Goal: Information Seeking & Learning: Learn about a topic

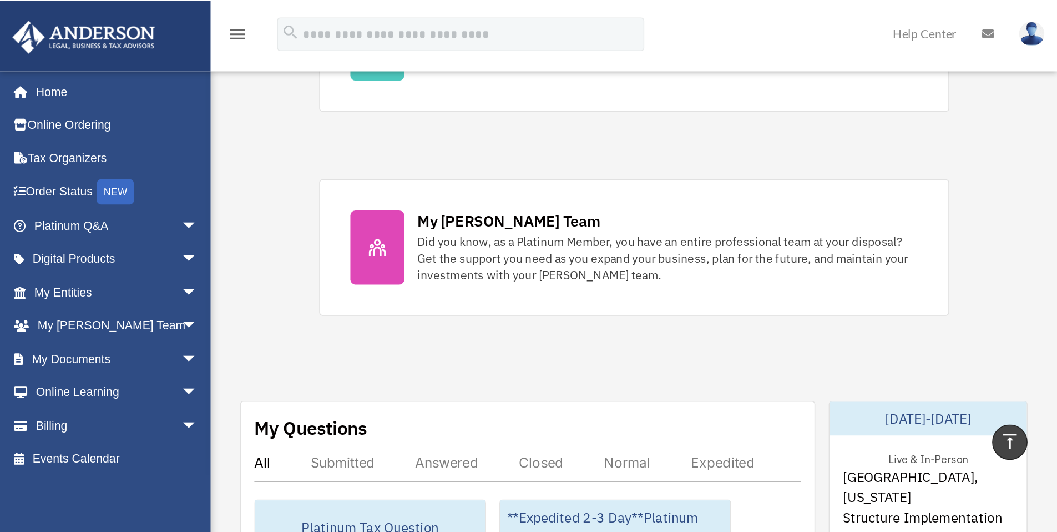
scroll to position [433, 0]
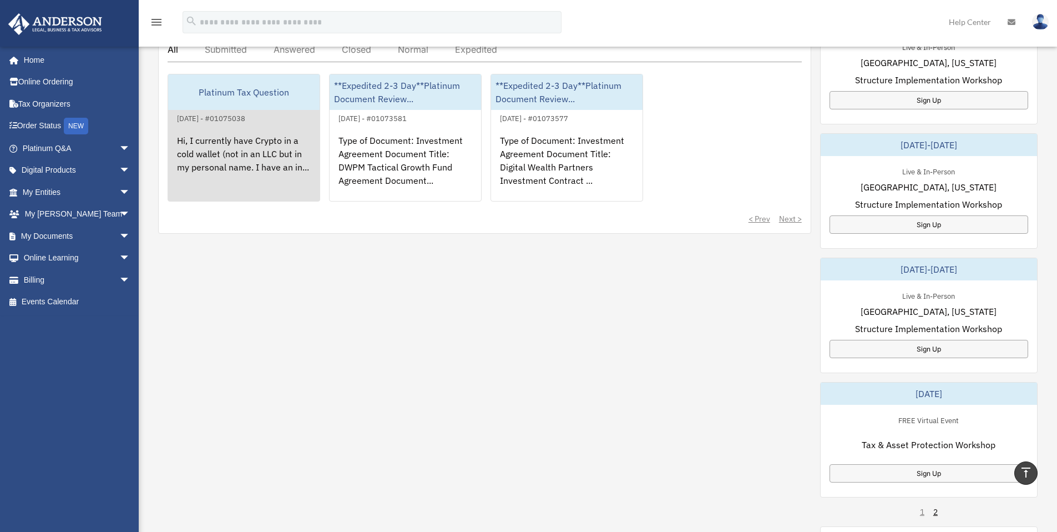
click at [247, 142] on div "Hi, I currently have Crypto in a cold wallet (not in an LLC but in my personal …" at bounding box center [243, 168] width 151 height 87
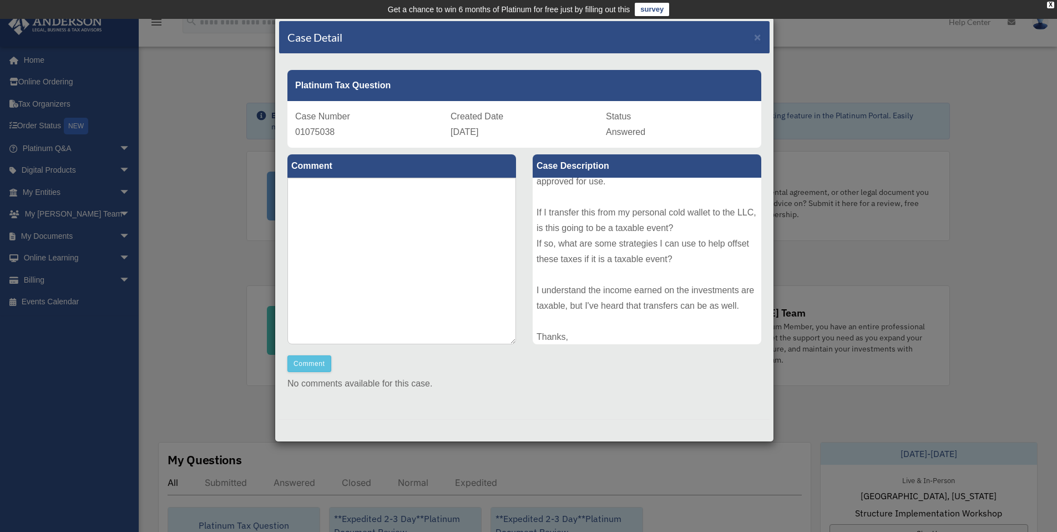
scroll to position [152, 0]
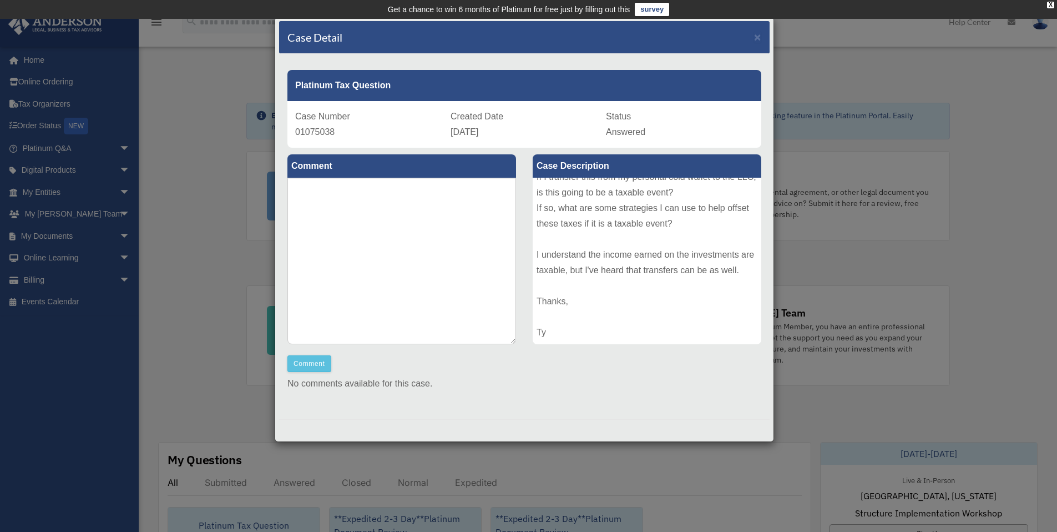
click at [440, 134] on div "Case Number 01075038" at bounding box center [369, 124] width 148 height 31
click at [696, 39] on span "×" at bounding box center [757, 37] width 7 height 13
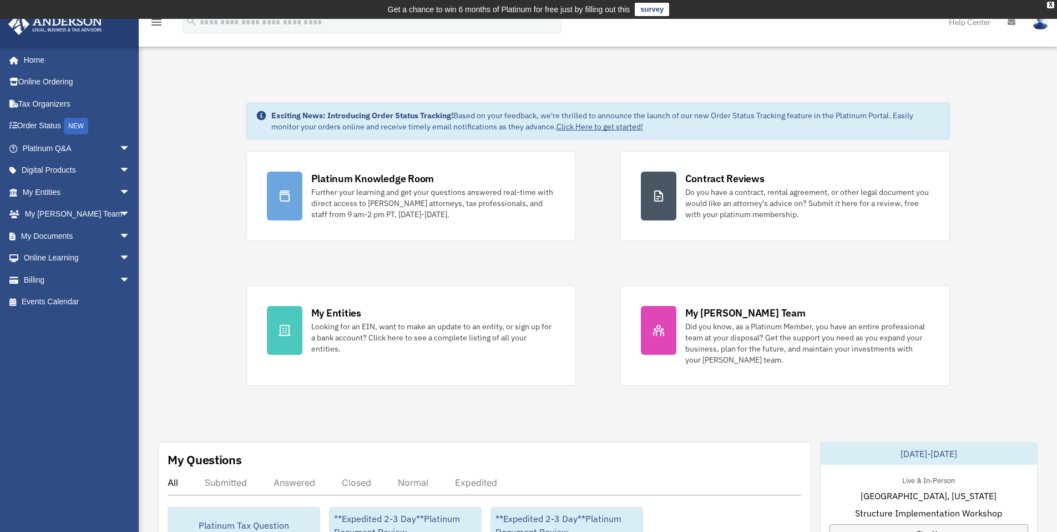
scroll to position [103, 0]
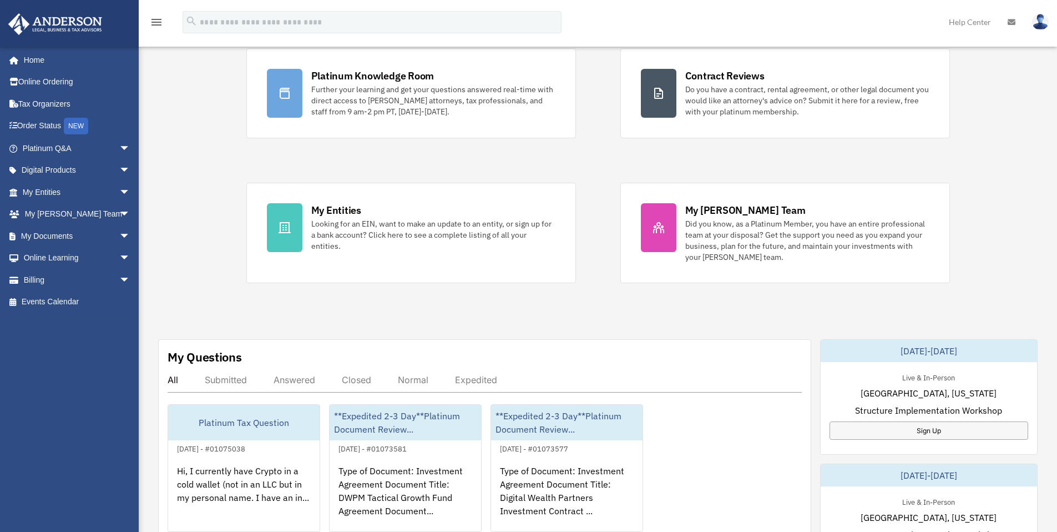
click at [296, 349] on div "Answered" at bounding box center [295, 379] width 42 height 11
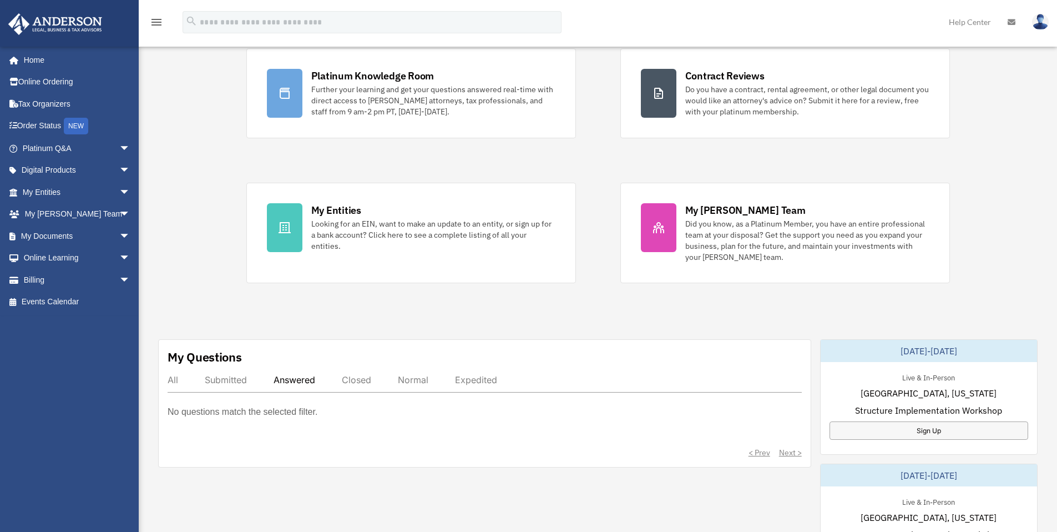
click at [241, 349] on div "Submitted" at bounding box center [226, 379] width 42 height 11
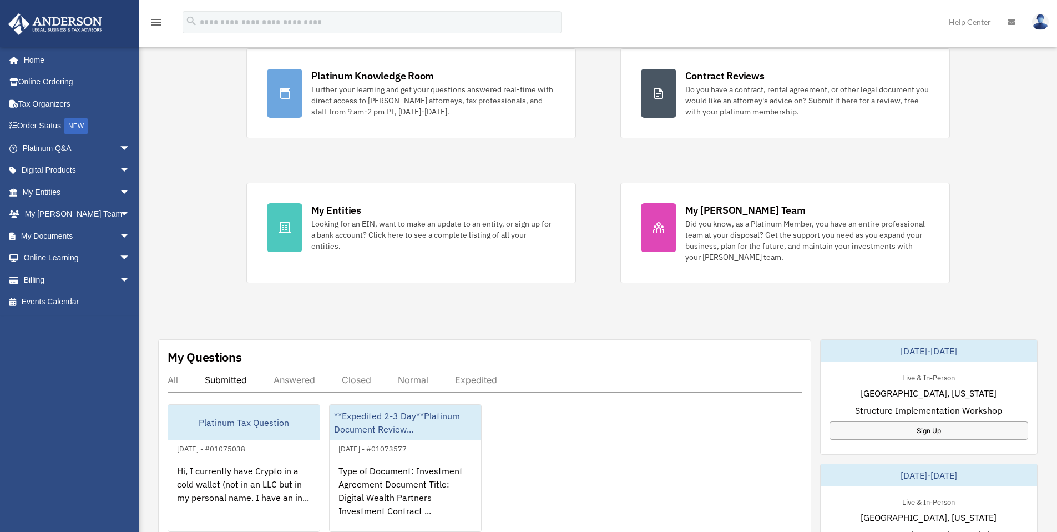
click at [343, 349] on div "Closed" at bounding box center [356, 379] width 29 height 11
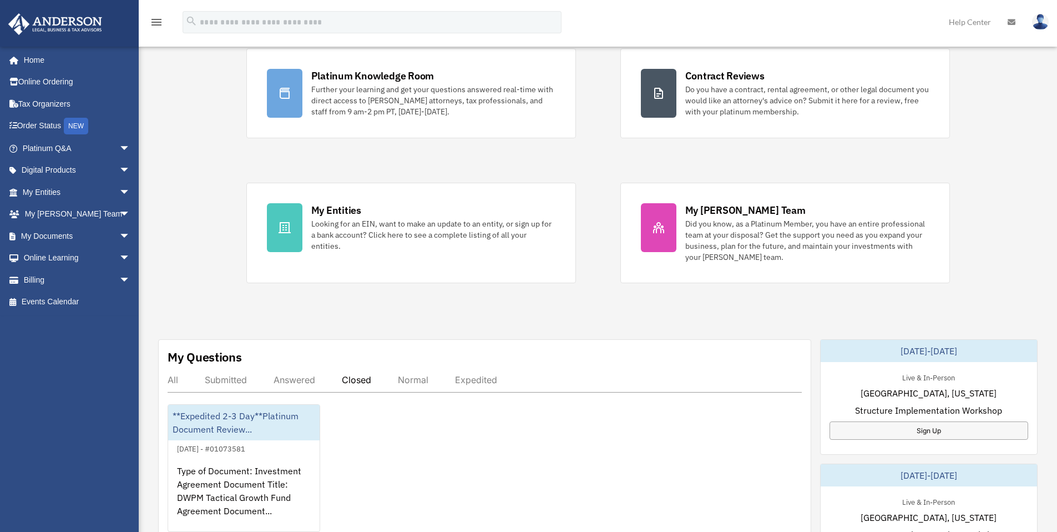
click at [295, 349] on div "All Submitted Answered Closed Normal Expedited" at bounding box center [485, 383] width 634 height 18
click at [288, 349] on div "Answered" at bounding box center [295, 379] width 42 height 11
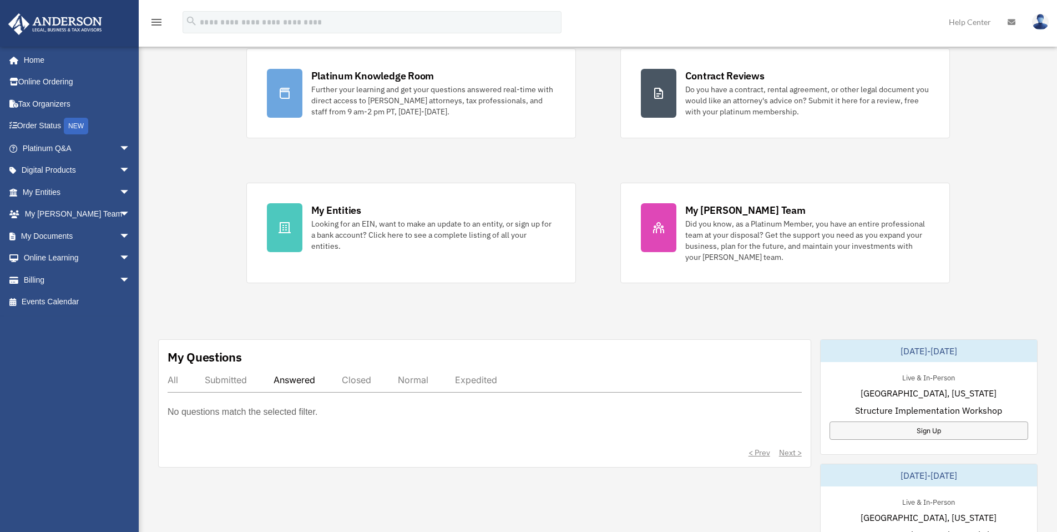
click at [239, 349] on div "Submitted" at bounding box center [226, 379] width 42 height 11
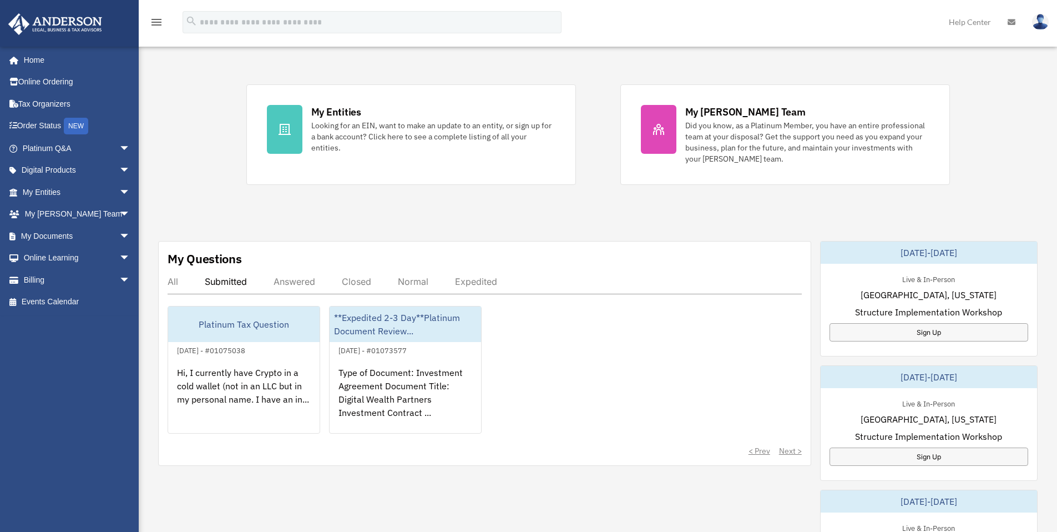
scroll to position [205, 0]
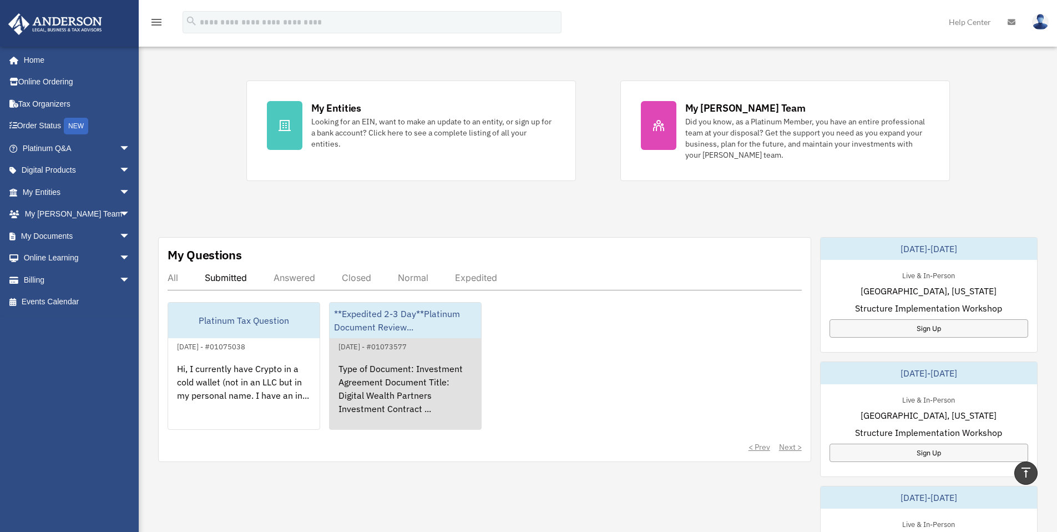
click at [382, 349] on div "Type of Document: Investment Agreement Document Title: Digital Wealth Partners …" at bounding box center [405, 396] width 151 height 87
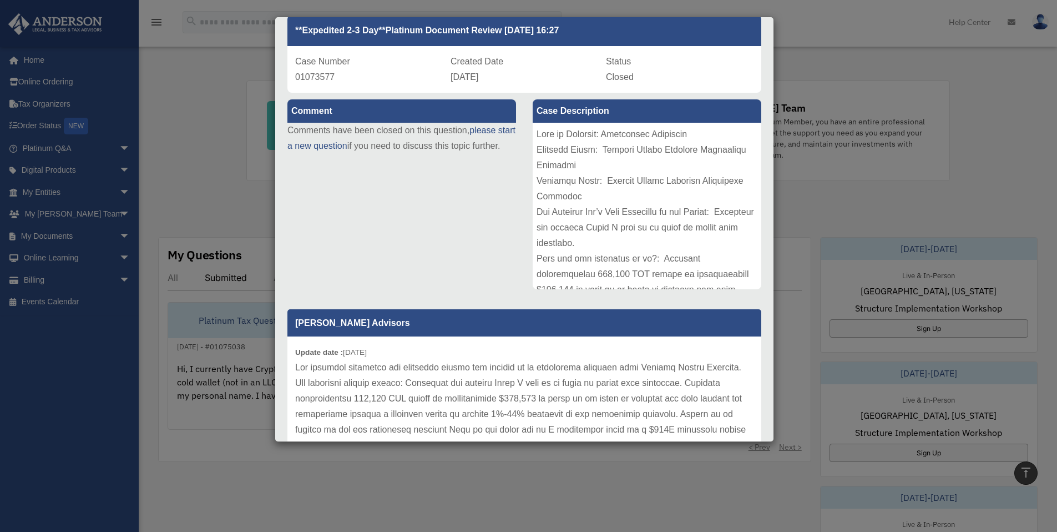
scroll to position [0, 0]
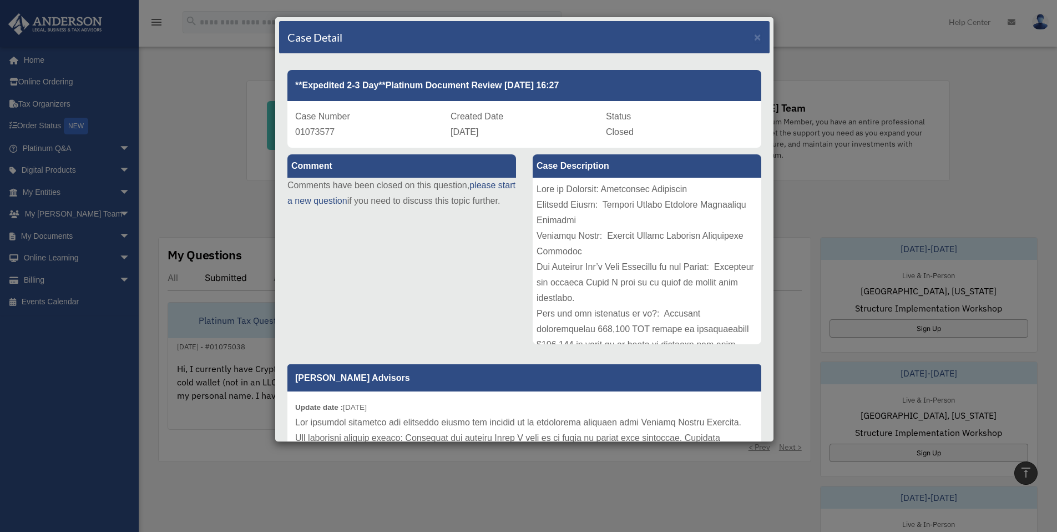
click at [234, 349] on div "Case Detail × **Expedited 2-3 Day**Platinum Document Review 08/11/2025 16:27 Ca…" at bounding box center [528, 266] width 1057 height 532
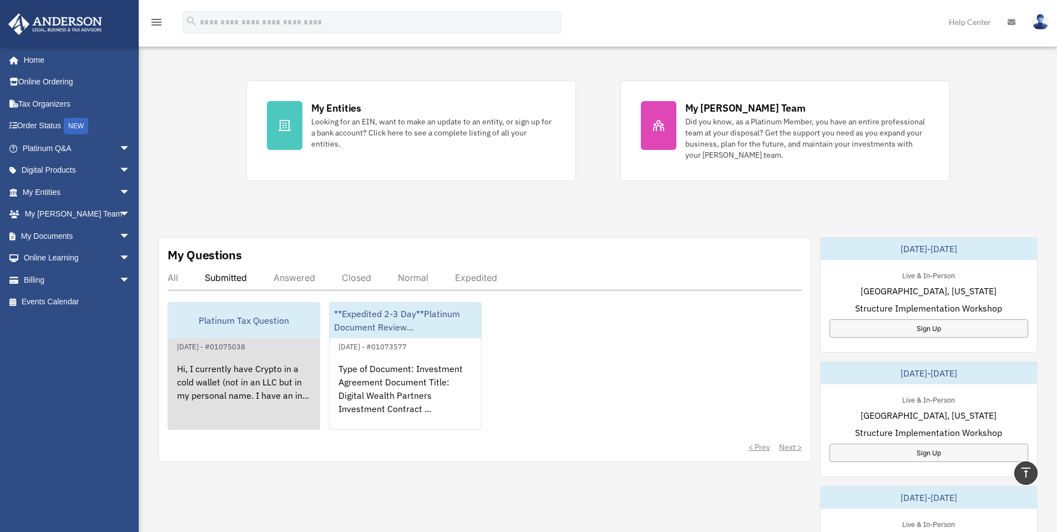
click at [242, 349] on div "Hi, I currently have Crypto in a cold wallet (not in an LLC but in my personal …" at bounding box center [243, 396] width 151 height 87
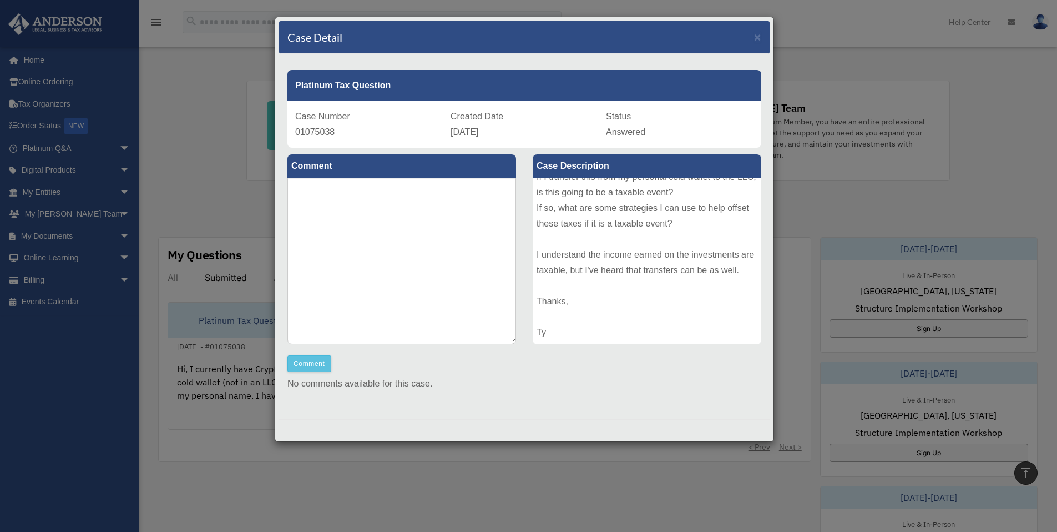
scroll to position [503, 0]
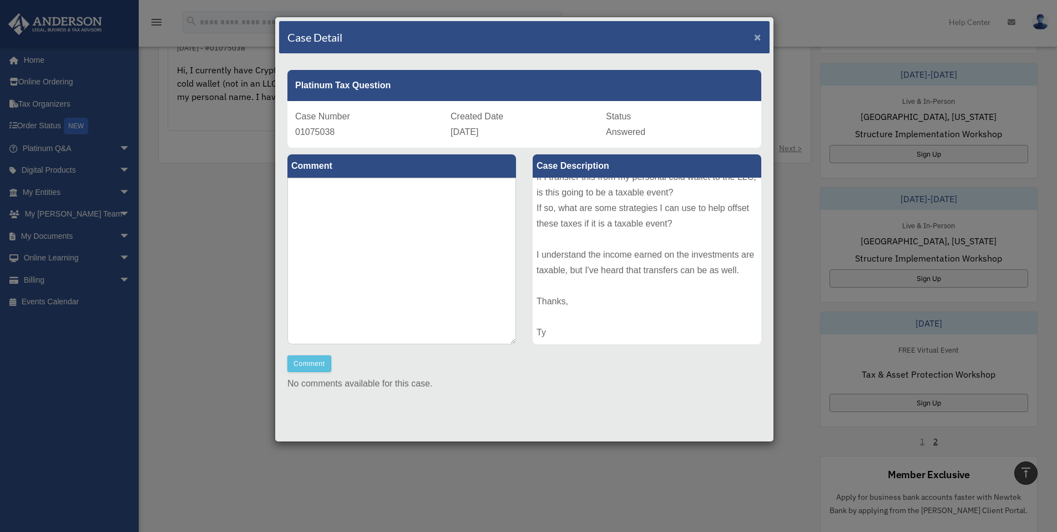
click at [696, 38] on span "×" at bounding box center [757, 37] width 7 height 13
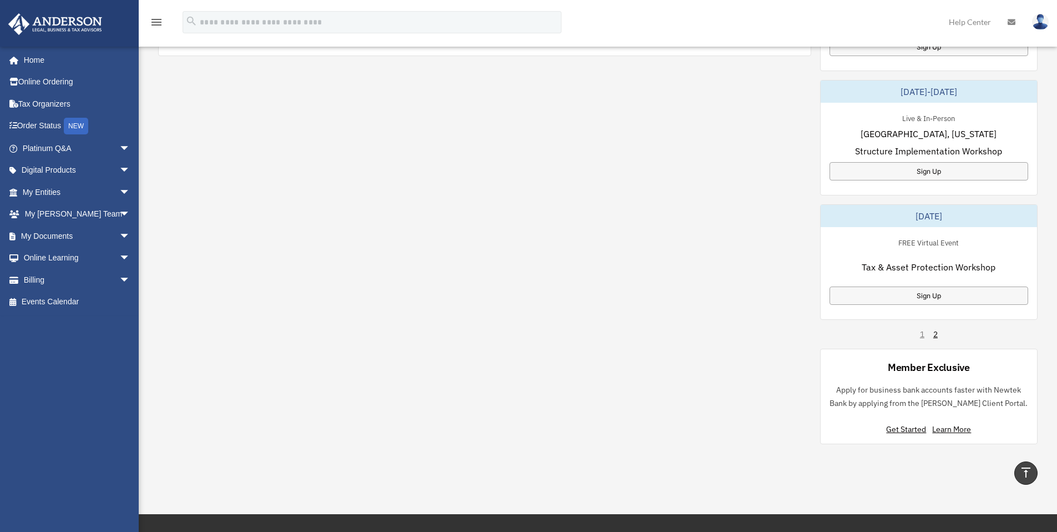
scroll to position [0, 0]
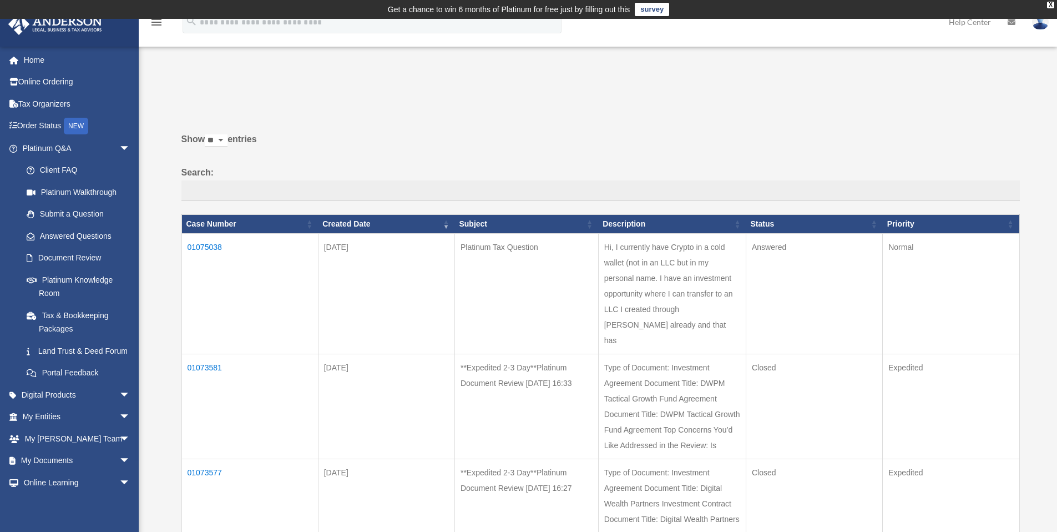
click at [211, 248] on td "01075038" at bounding box center [249, 293] width 136 height 120
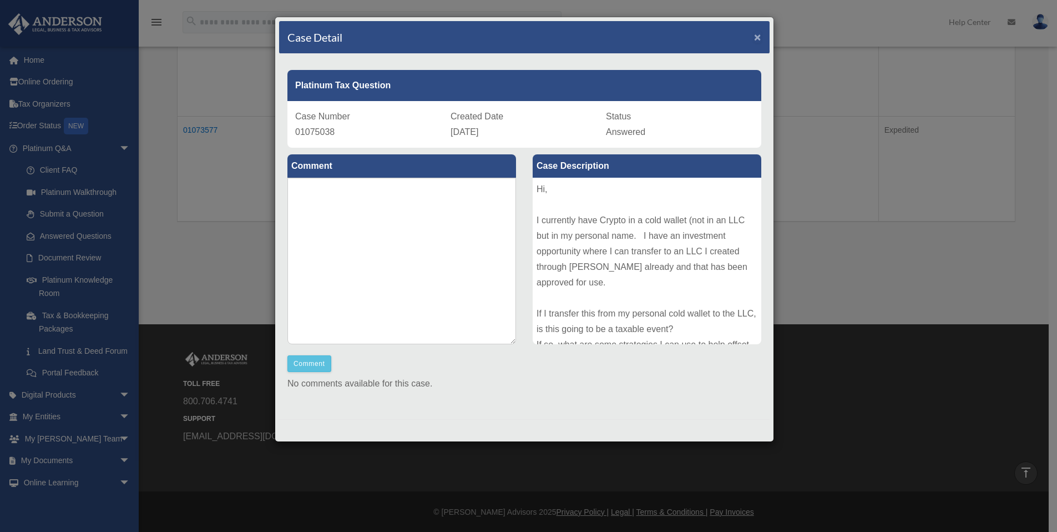
click at [758, 41] on span "×" at bounding box center [757, 37] width 7 height 13
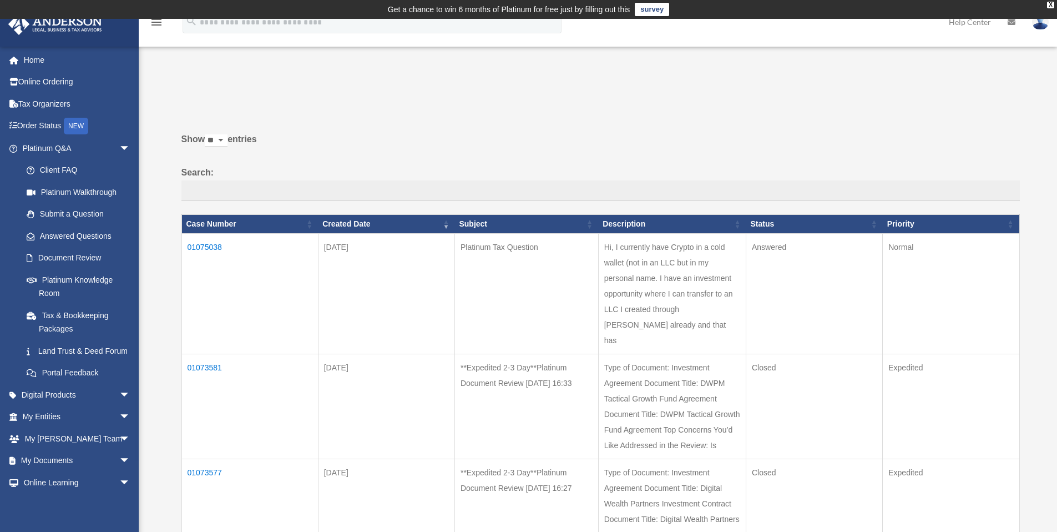
click at [669, 284] on td "Hi, I currently have Crypto in a cold wallet (not in an LLC but in my personal …" at bounding box center [672, 293] width 148 height 120
click at [887, 286] on td "Normal" at bounding box center [951, 293] width 136 height 120
click at [33, 61] on link "Home" at bounding box center [77, 60] width 139 height 22
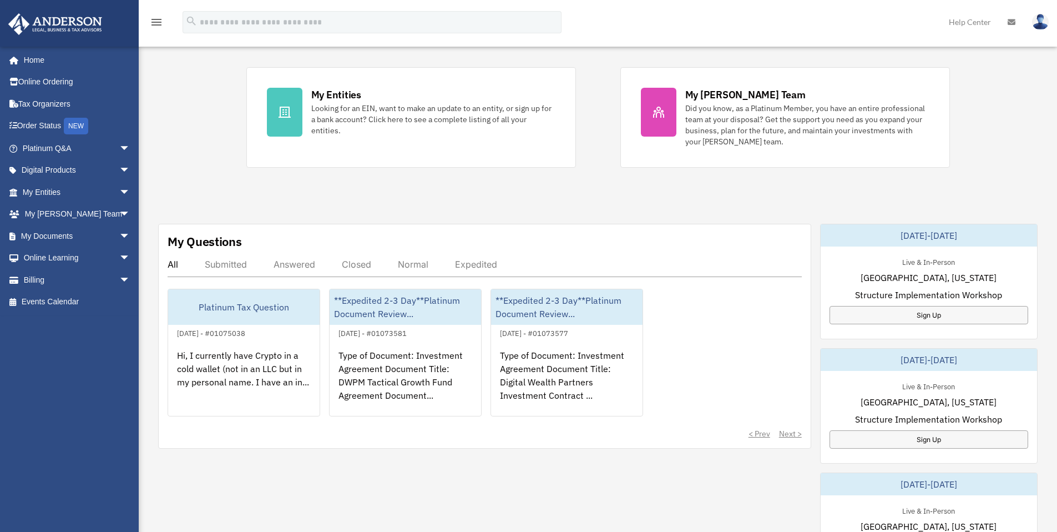
scroll to position [219, 0]
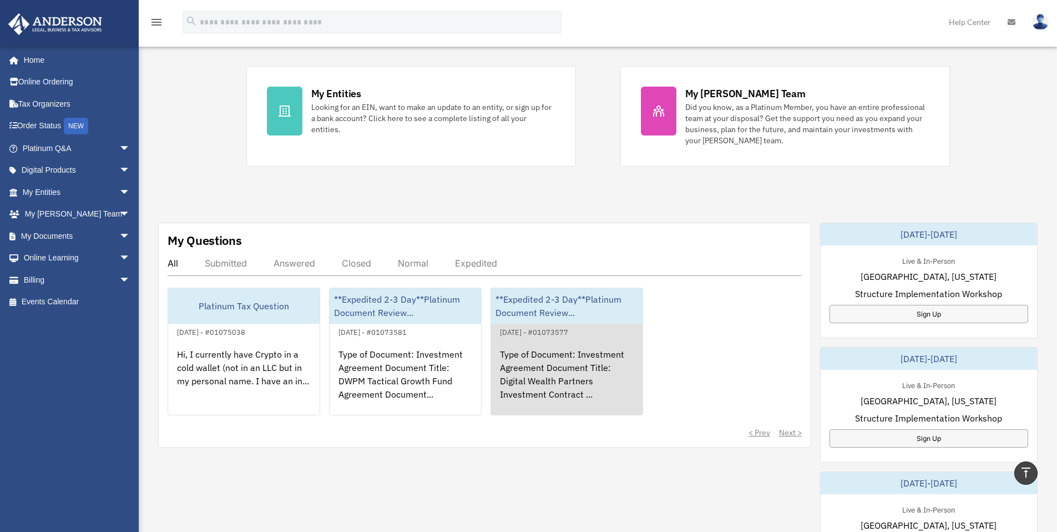
click at [525, 370] on div "Type of Document: Investment Agreement Document Title: Digital Wealth Partners …" at bounding box center [566, 381] width 151 height 87
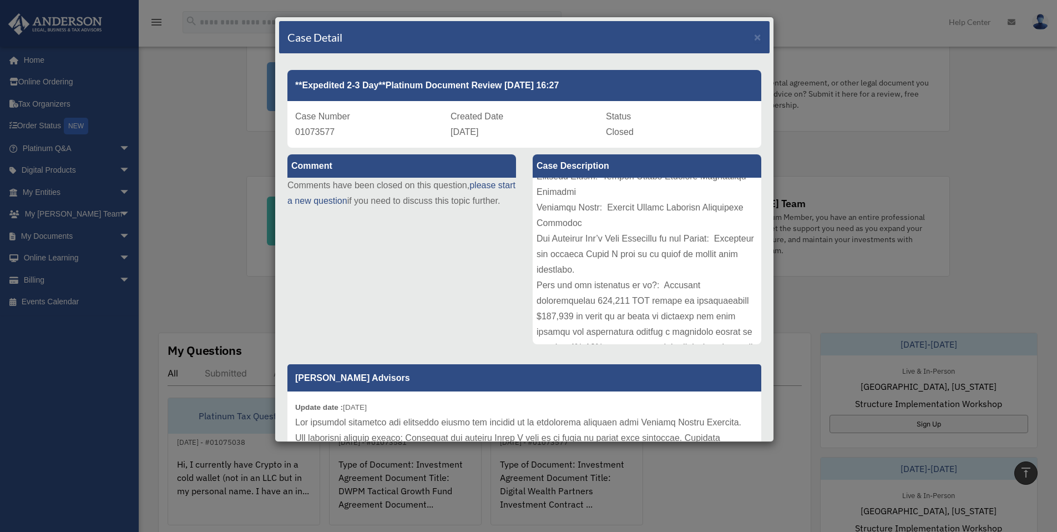
scroll to position [0, 0]
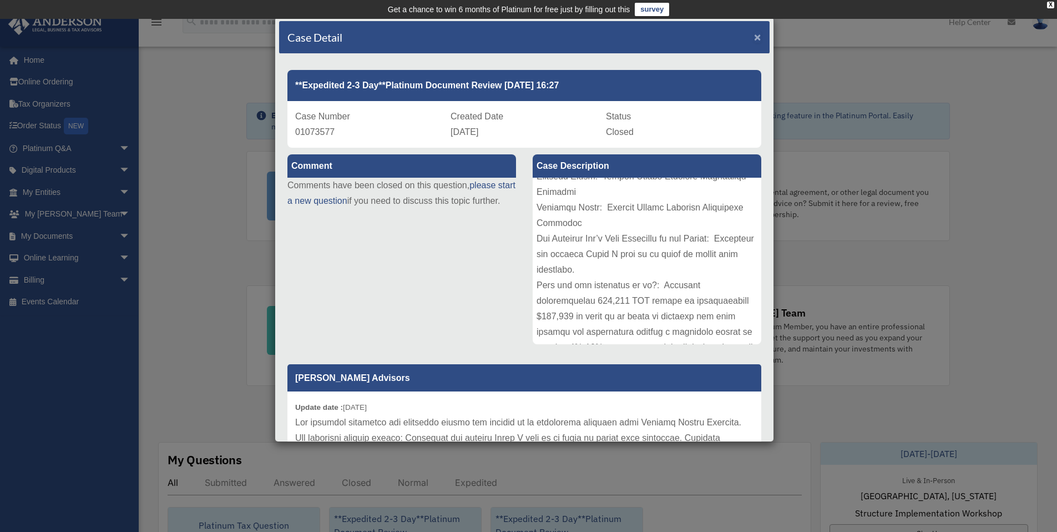
click at [754, 38] on span "×" at bounding box center [757, 37] width 7 height 13
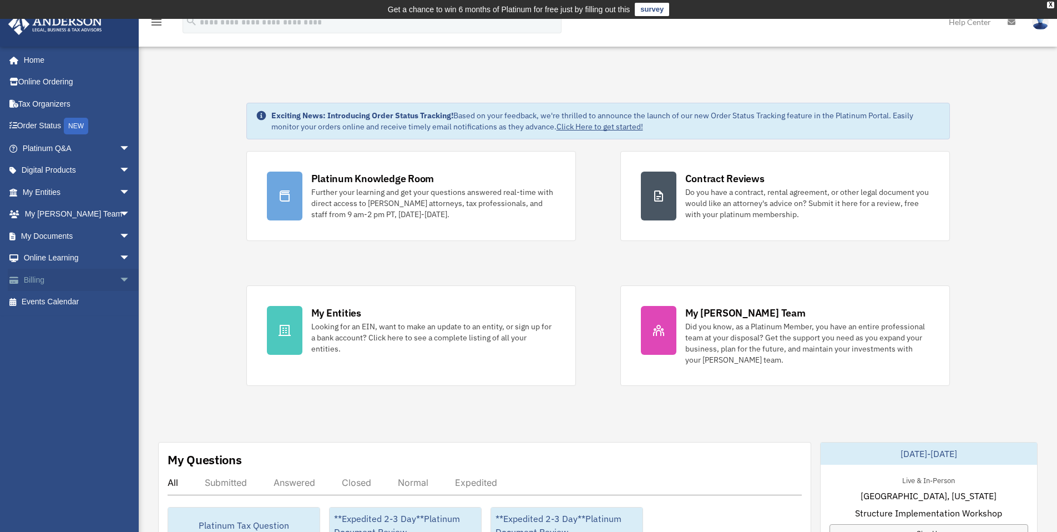
click at [119, 280] on span "arrow_drop_down" at bounding box center [130, 280] width 22 height 23
click at [83, 304] on link "$ Open Invoices" at bounding box center [82, 302] width 132 height 23
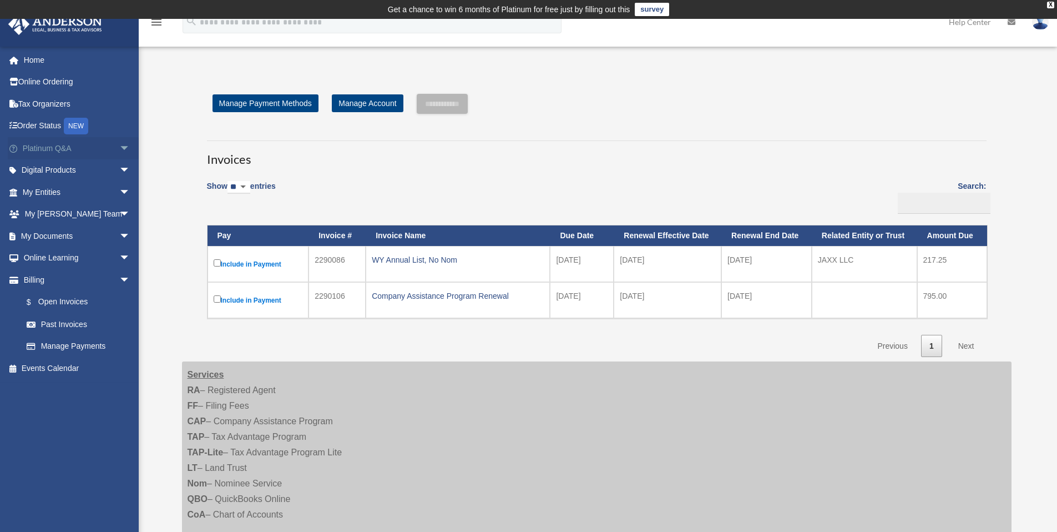
click at [52, 152] on link "Platinum Q&A arrow_drop_down" at bounding box center [77, 148] width 139 height 22
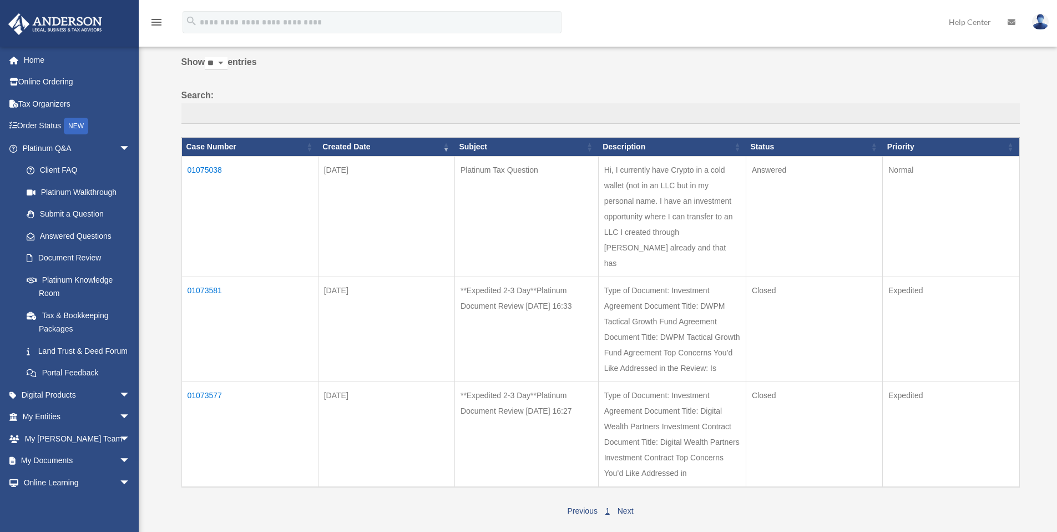
scroll to position [105, 0]
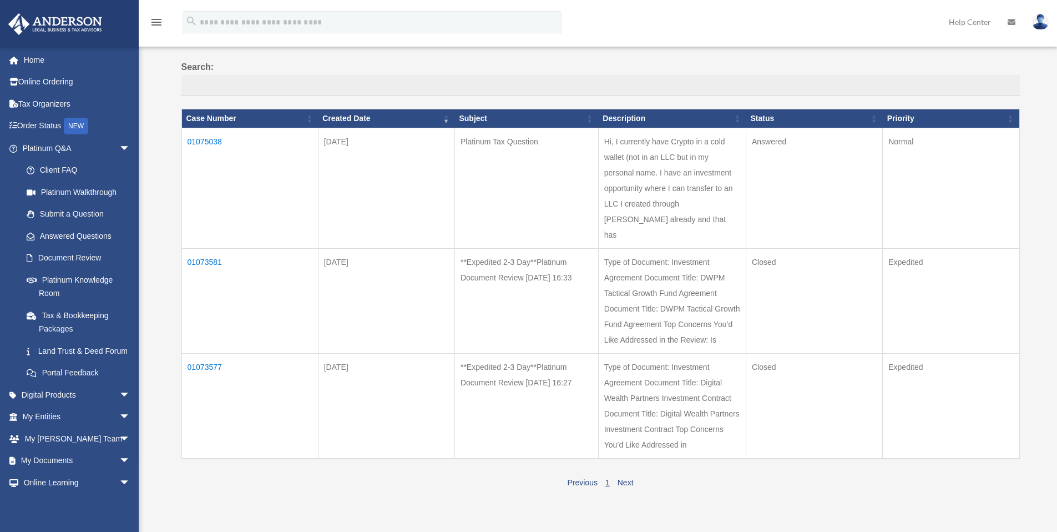
click at [210, 368] on td "01073577" at bounding box center [249, 405] width 136 height 105
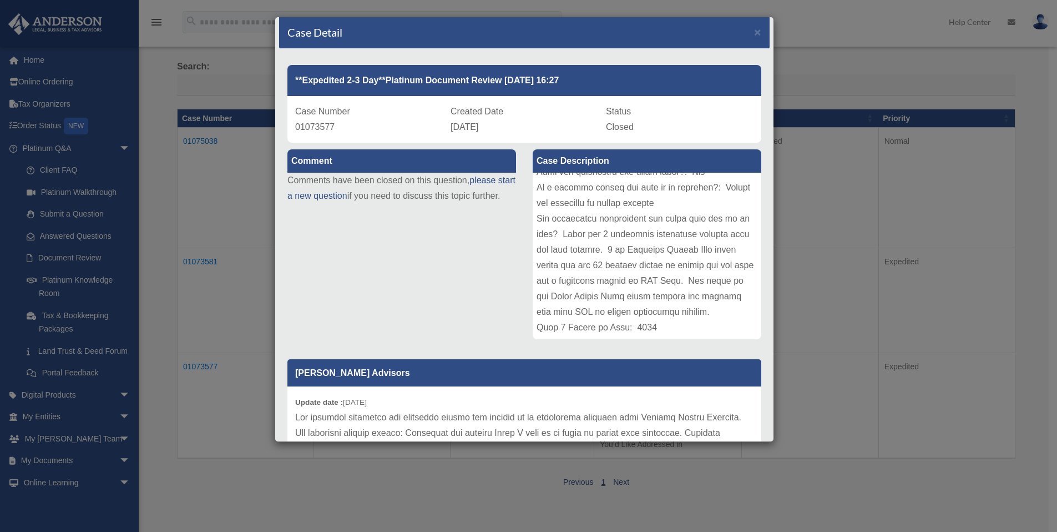
scroll to position [0, 0]
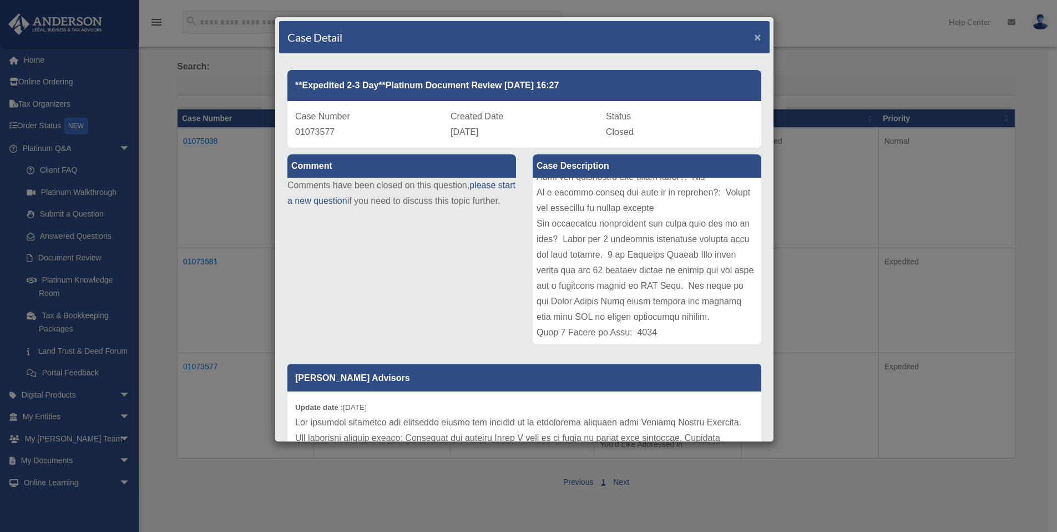
click at [754, 38] on span "×" at bounding box center [757, 37] width 7 height 13
